Goal: Find contact information: Find contact information

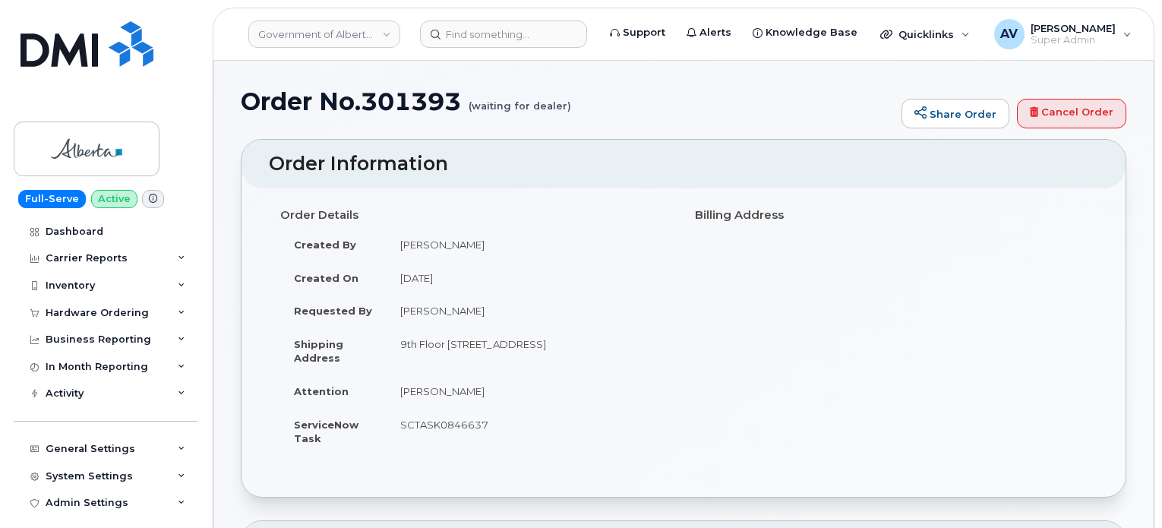
scroll to position [304, 0]
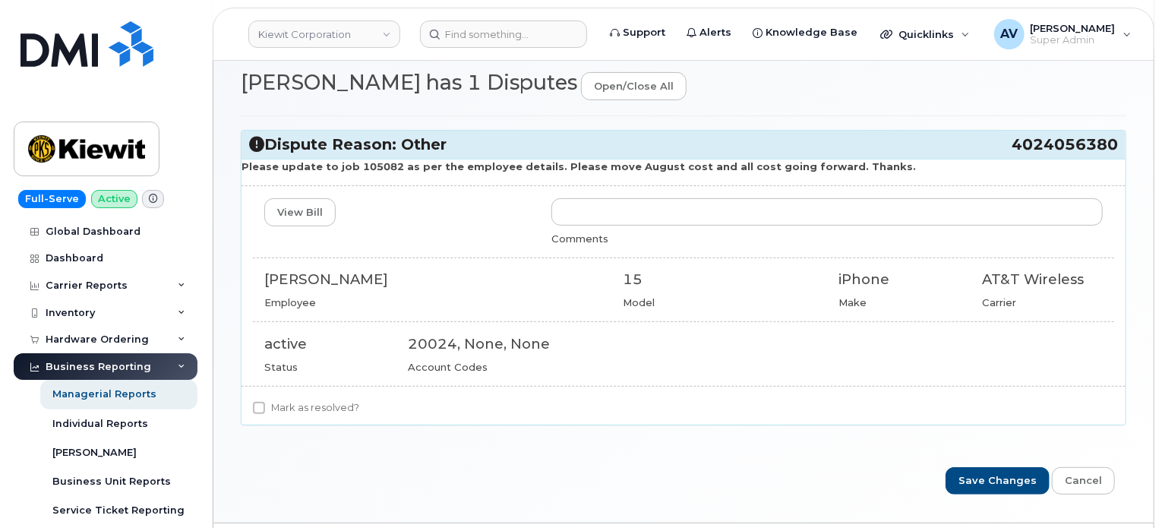
scroll to position [200, 0]
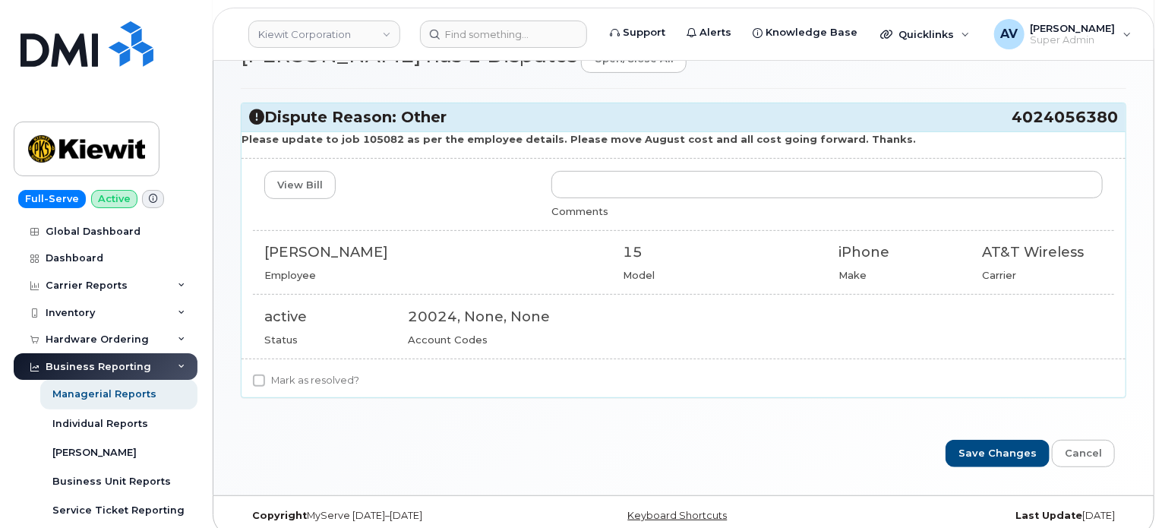
click at [1068, 204] on div "Comments" at bounding box center [826, 211] width 551 height 14
click at [522, 23] on input at bounding box center [503, 33] width 167 height 27
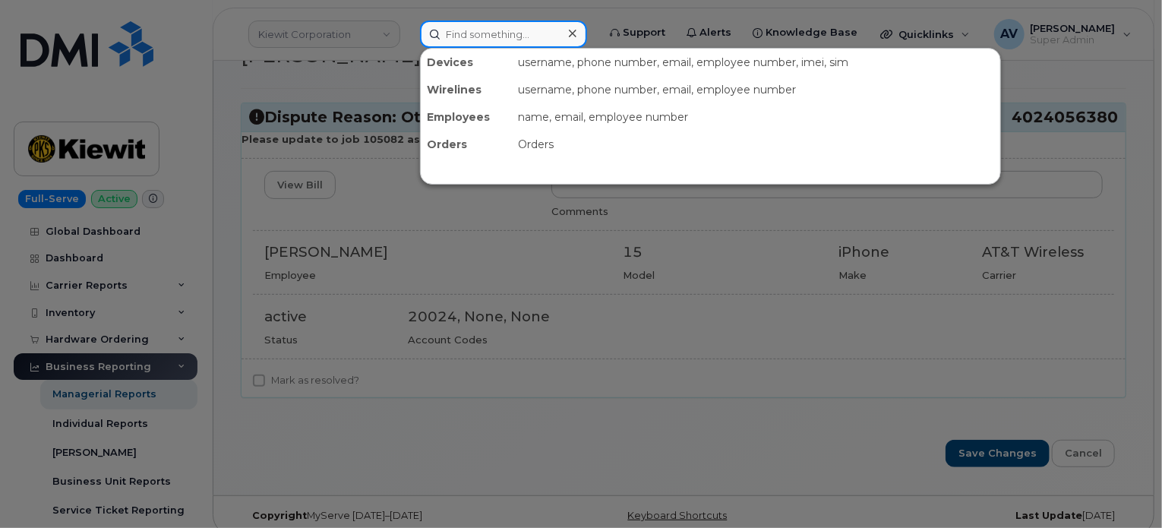
paste input "Peter Hedley"
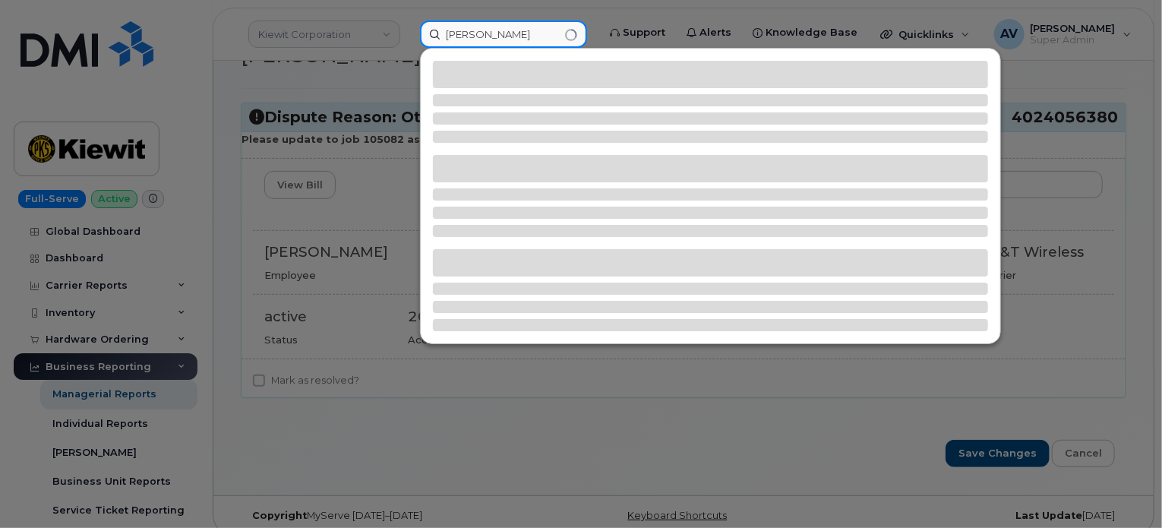
type input "Peter Hedley"
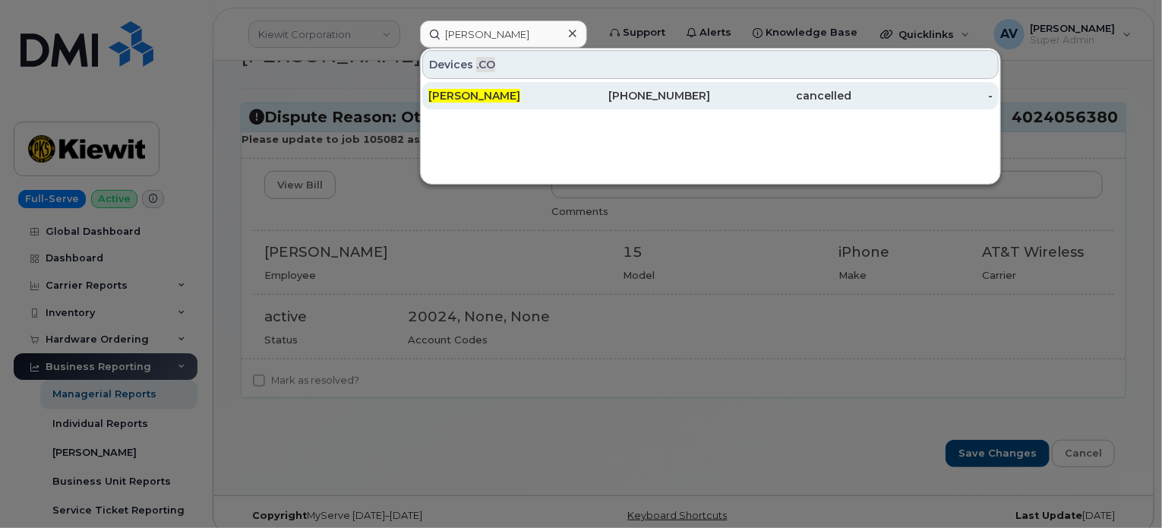
click at [573, 101] on div "639-480-6590" at bounding box center [639, 95] width 141 height 15
